Goal: Check status: Check status

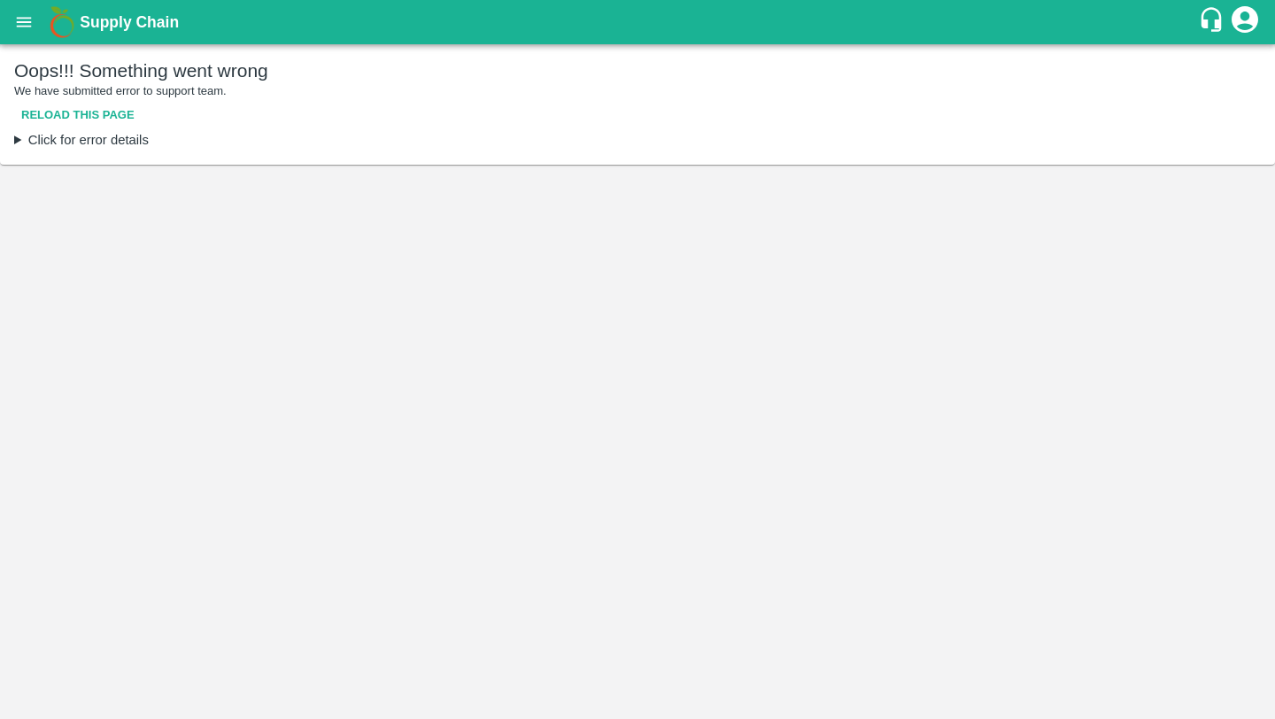
click at [114, 114] on button "Reload this page" at bounding box center [77, 115] width 127 height 31
click at [11, 8] on button "open drawer" at bounding box center [24, 22] width 41 height 41
click at [26, 12] on icon "open drawer" at bounding box center [23, 21] width 19 height 19
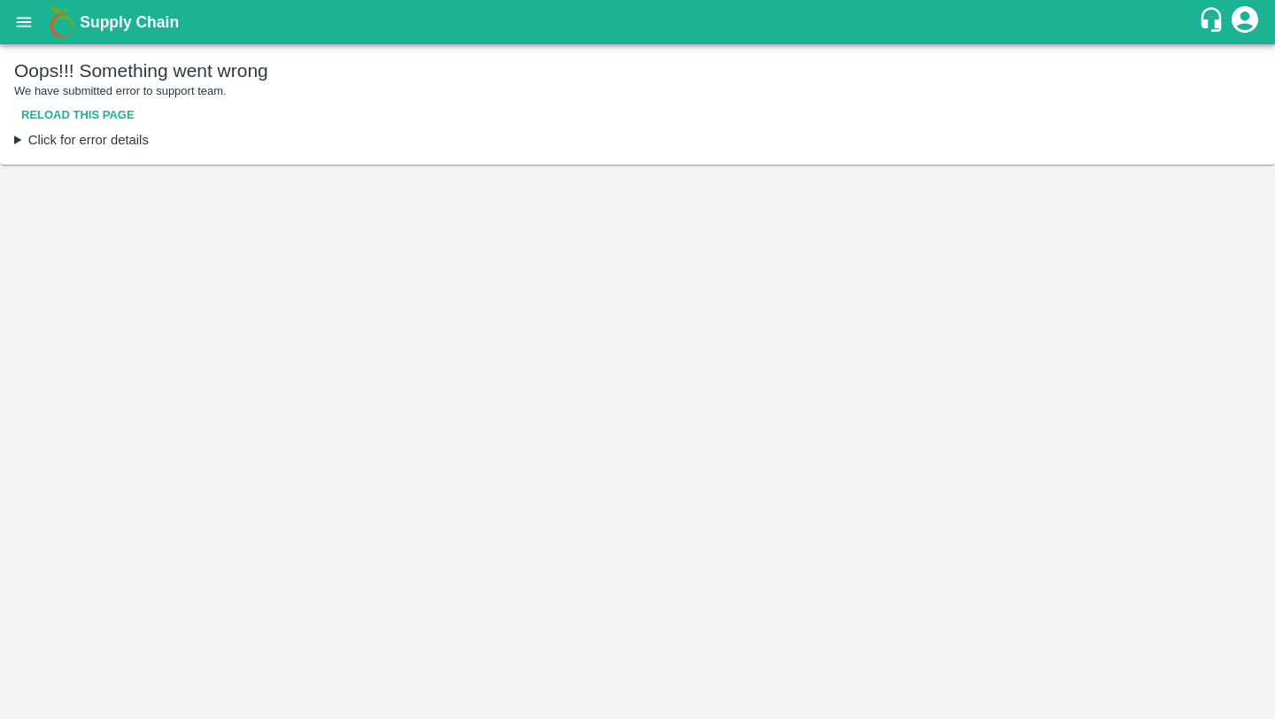
click at [256, 718] on div at bounding box center [637, 719] width 1275 height 0
click at [106, 108] on button "Reload this page" at bounding box center [77, 115] width 127 height 31
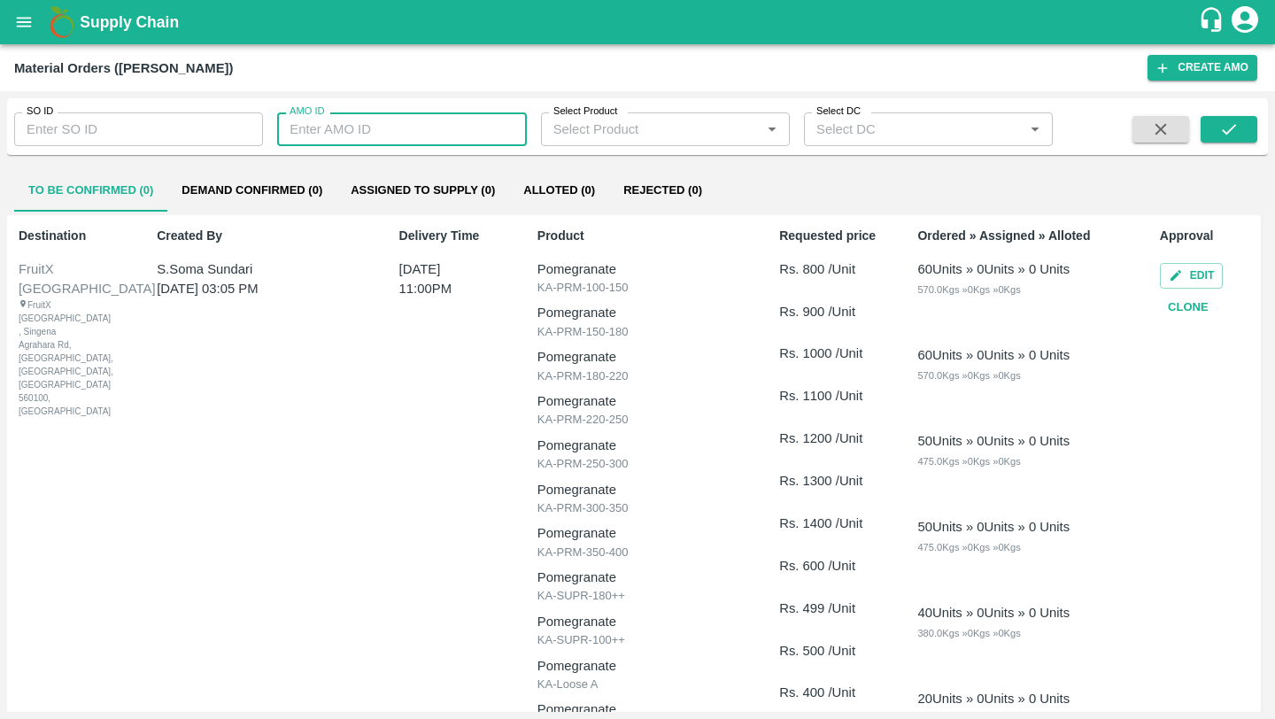
click at [386, 121] on input "AMO ID" at bounding box center [401, 129] width 249 height 34
paste input "317331"
type input "317331"
click at [1221, 139] on icon "submit" at bounding box center [1228, 128] width 19 height 19
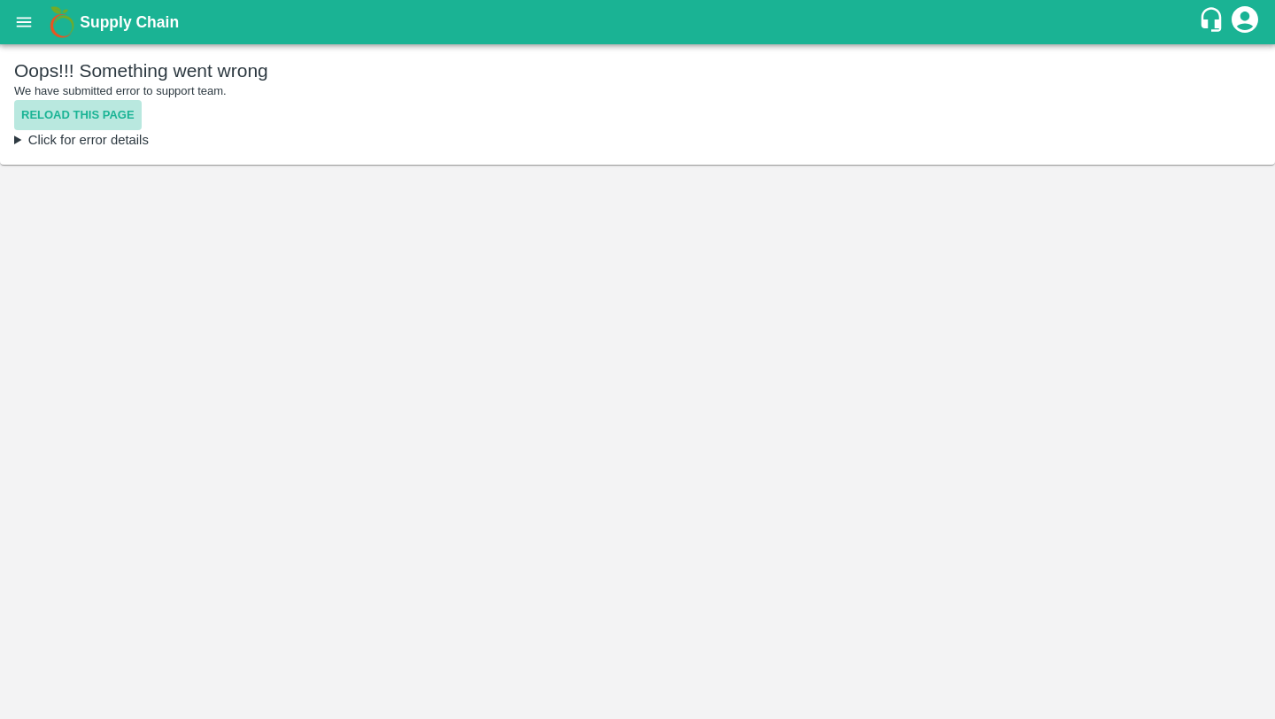
click at [117, 102] on button "Reload this page" at bounding box center [77, 115] width 127 height 31
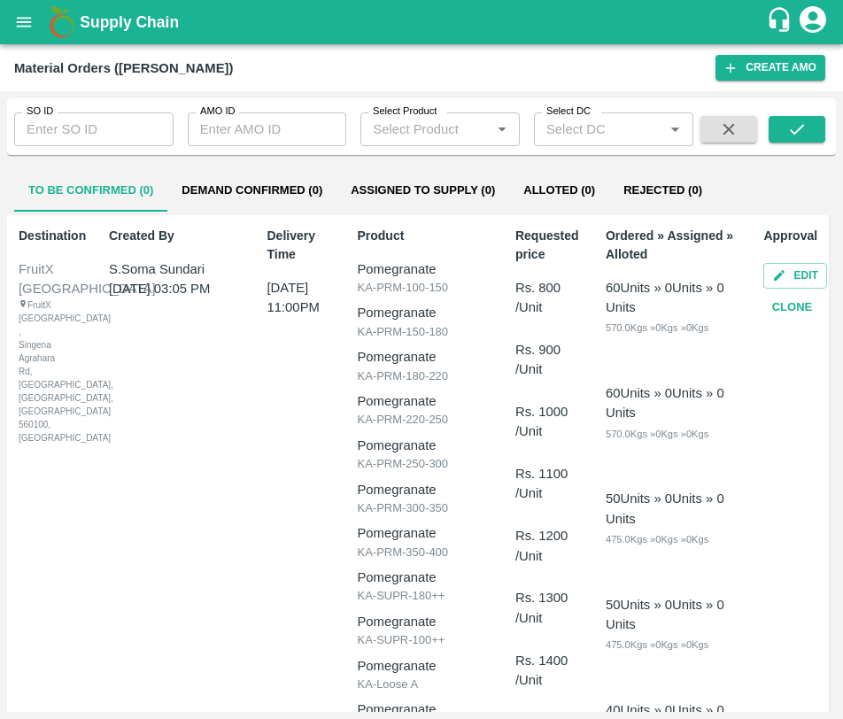
click at [243, 115] on input "AMO ID" at bounding box center [267, 129] width 159 height 34
paste input "317331"
type input "317331"
click at [792, 132] on icon "submit" at bounding box center [796, 129] width 14 height 11
